Goal: Task Accomplishment & Management: Manage account settings

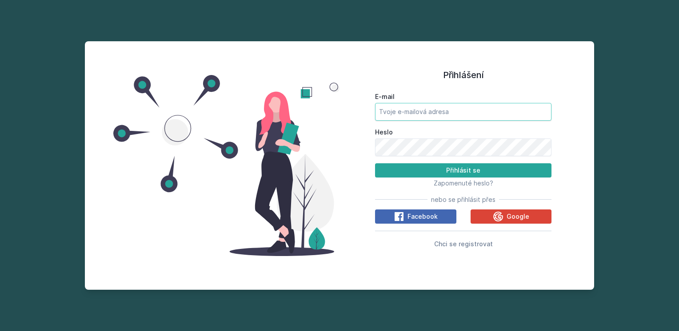
click at [428, 118] on input "E-mail" at bounding box center [463, 112] width 176 height 18
click at [432, 111] on input "E-mail" at bounding box center [463, 112] width 176 height 18
type input "rok"
drag, startPoint x: 392, startPoint y: 111, endPoint x: 355, endPoint y: 109, distance: 36.5
click at [355, 109] on div "Přihlášení E-mail rok [PERSON_NAME] se Zapomenuté heslo? nebo se přihlásit přes…" at bounding box center [462, 165] width 247 height 227
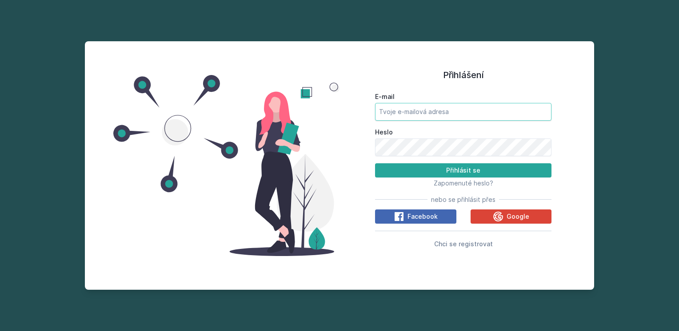
type input "[EMAIL_ADDRESS][DOMAIN_NAME]"
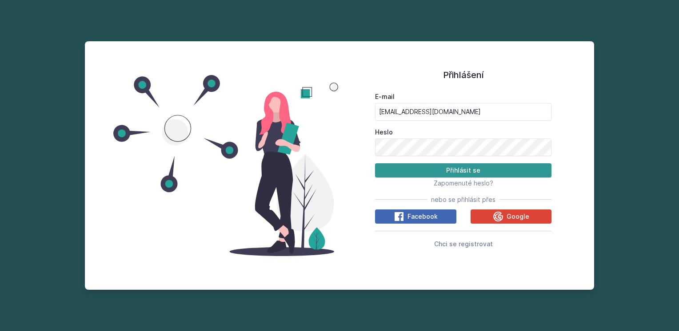
click at [461, 171] on button "Přihlásit se" at bounding box center [463, 170] width 176 height 14
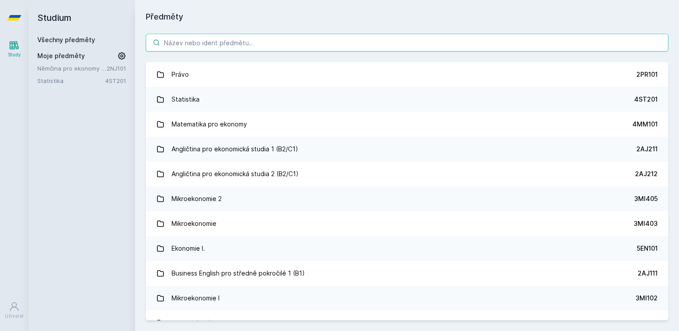
click at [210, 50] on input "search" at bounding box center [407, 43] width 522 height 18
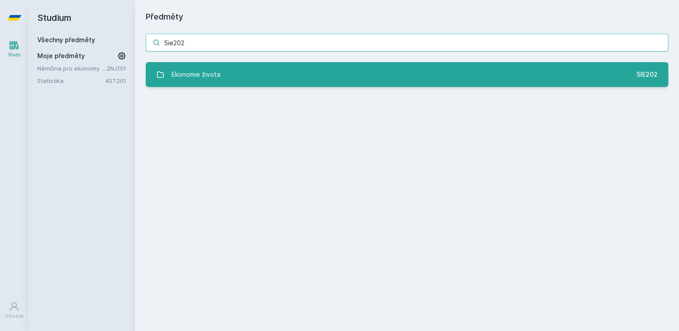
type input "5ie202"
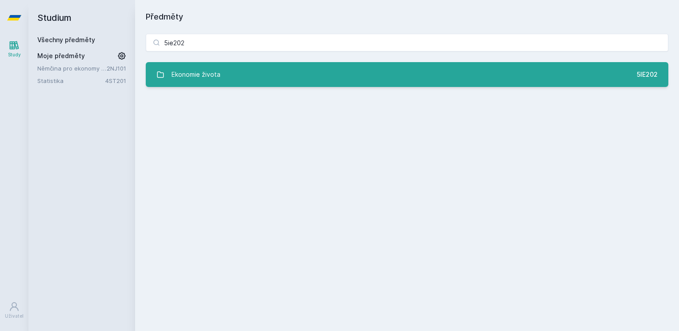
click at [219, 76] on link "Ekonomie života 5IE202" at bounding box center [407, 74] width 522 height 25
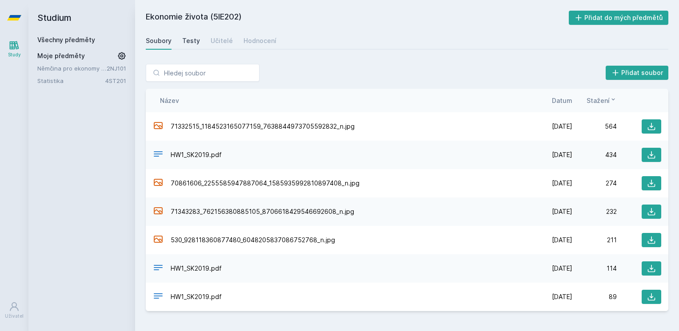
click at [197, 38] on div "Testy" at bounding box center [191, 40] width 18 height 9
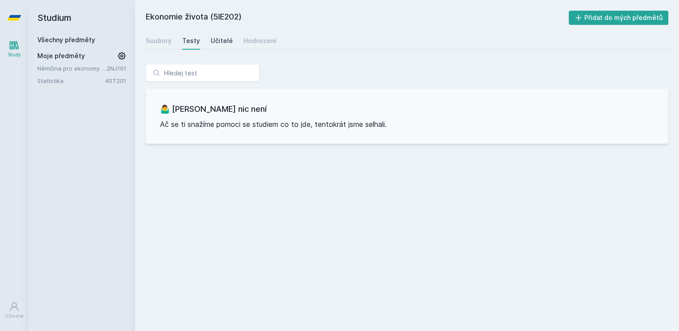
click at [220, 44] on div "Učitelé" at bounding box center [222, 40] width 22 height 9
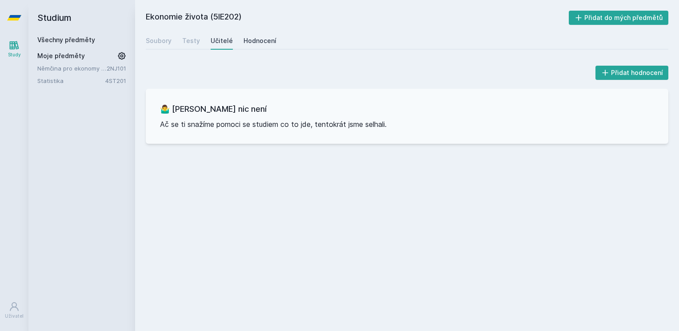
click at [259, 43] on div "Hodnocení" at bounding box center [259, 40] width 33 height 9
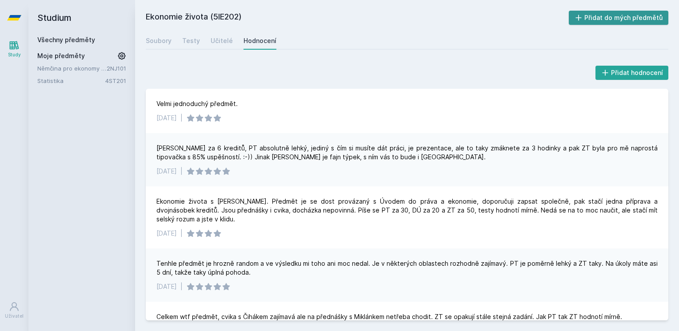
click at [590, 16] on button "Přidat do mých předmětů" at bounding box center [618, 18] width 100 height 14
click at [85, 77] on link "Němčina pro ekonomy - základní úroveň 1 (A1)" at bounding box center [71, 80] width 69 height 9
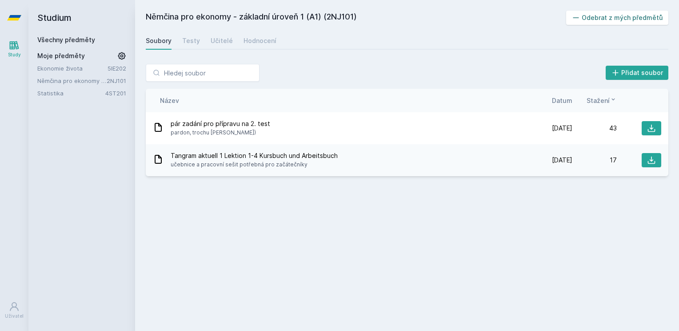
click at [637, 20] on button "Odebrat z mých předmětů" at bounding box center [617, 18] width 103 height 14
click at [78, 128] on div "Studium Všechny předměty Moje předměty Ekonomie života 5IE202 Statistika 4ST201" at bounding box center [81, 165] width 107 height 331
